Goal: Navigation & Orientation: Find specific page/section

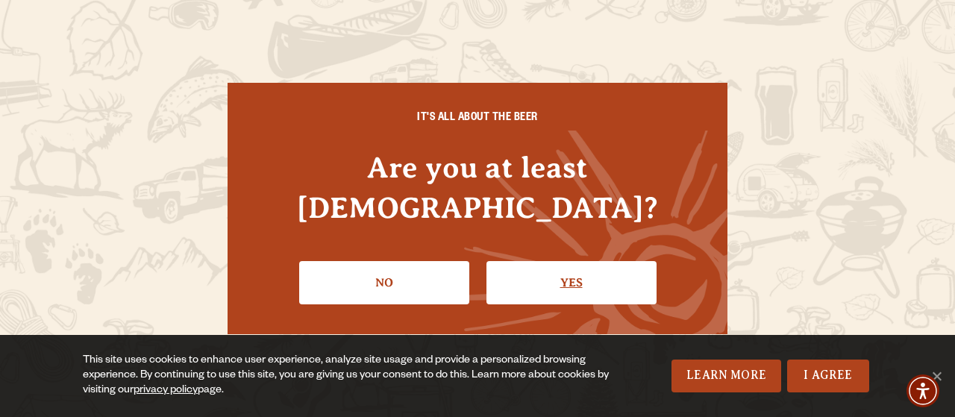
click at [574, 261] on link "Yes" at bounding box center [571, 282] width 170 height 43
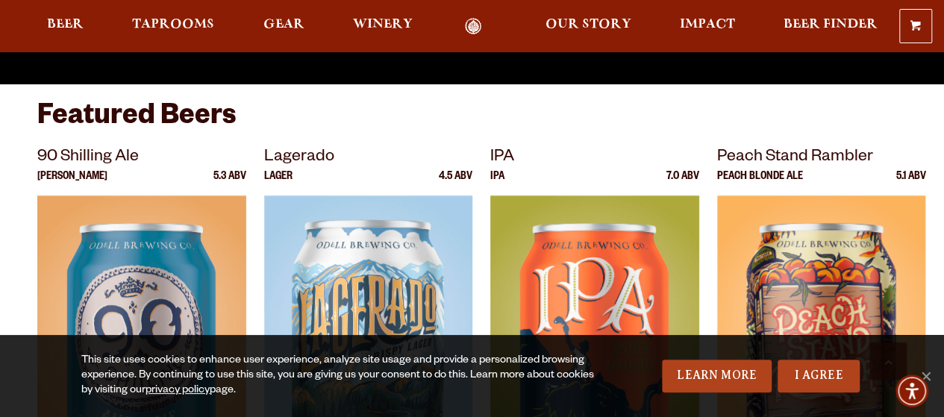
scroll to position [448, 0]
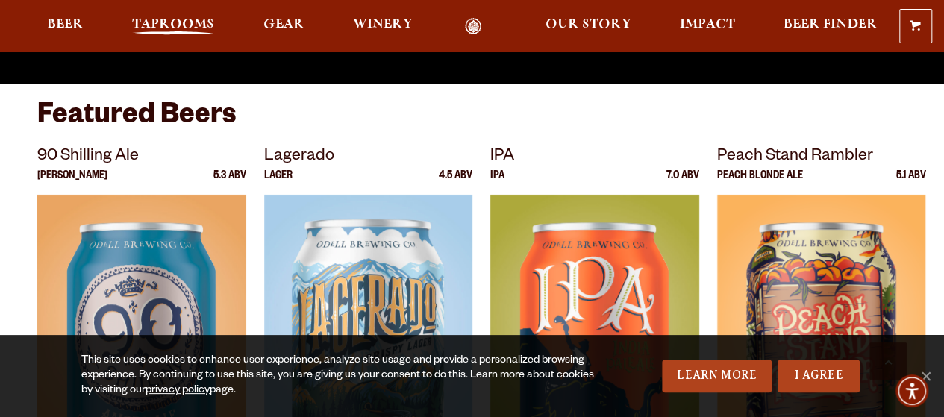
click at [178, 23] on span "Taprooms" at bounding box center [173, 25] width 82 height 12
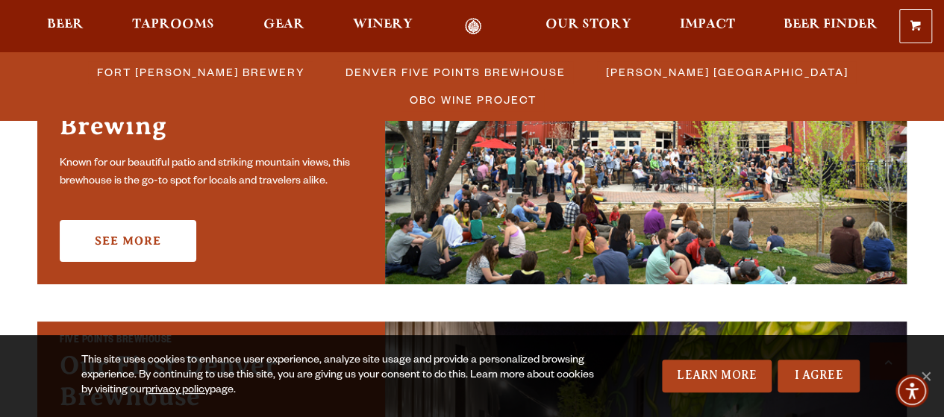
scroll to position [479, 0]
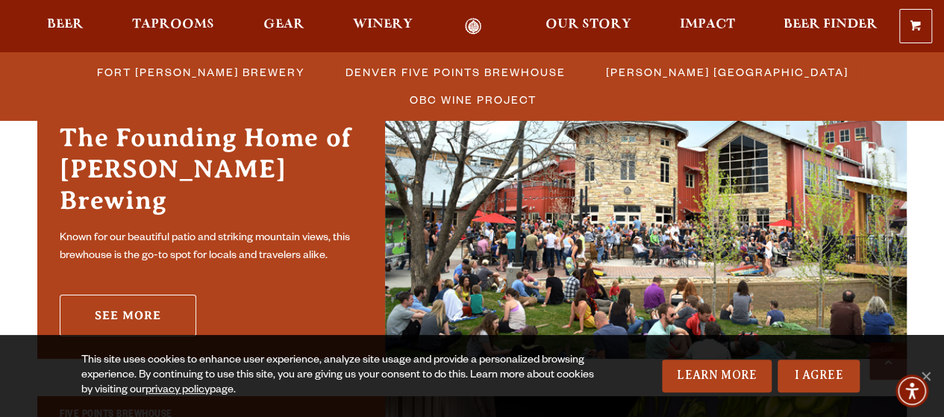
click at [131, 299] on link "See More" at bounding box center [128, 316] width 137 height 42
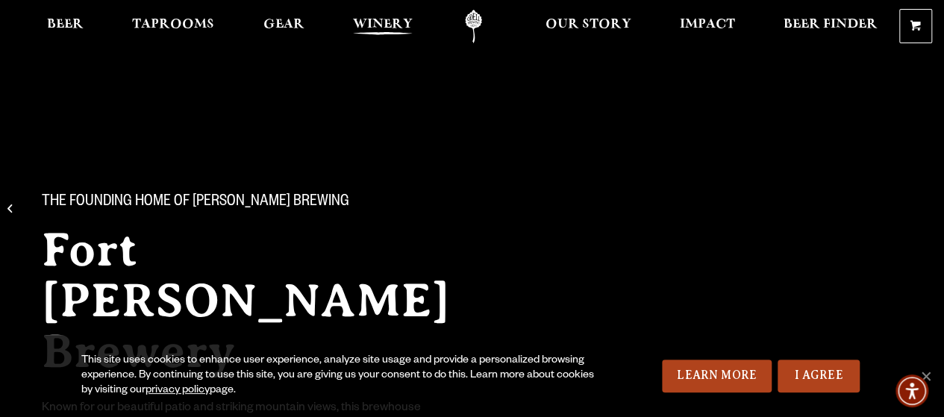
click at [379, 22] on span "Winery" at bounding box center [383, 25] width 60 height 12
